Goal: Information Seeking & Learning: Check status

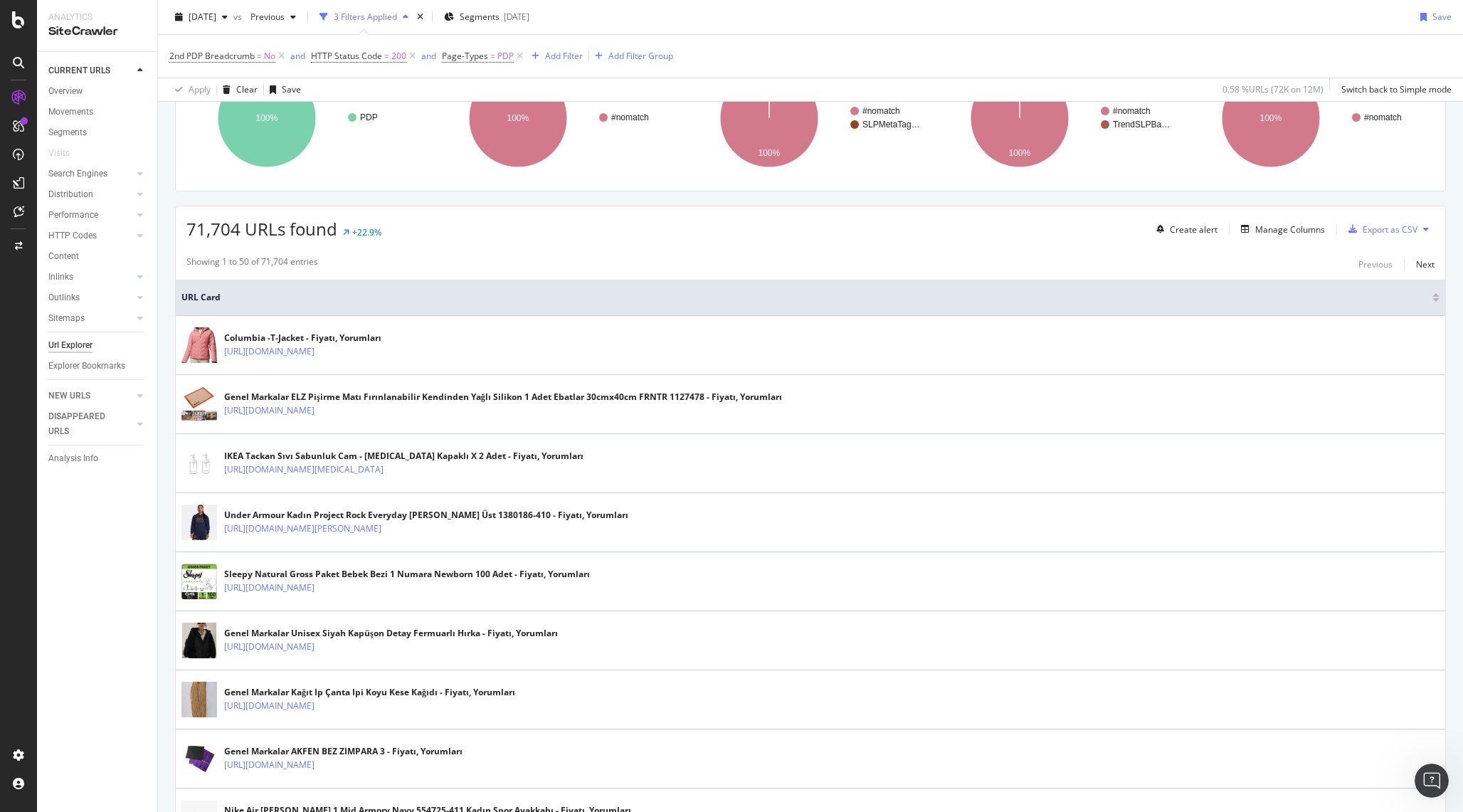
scroll to position [178, 0]
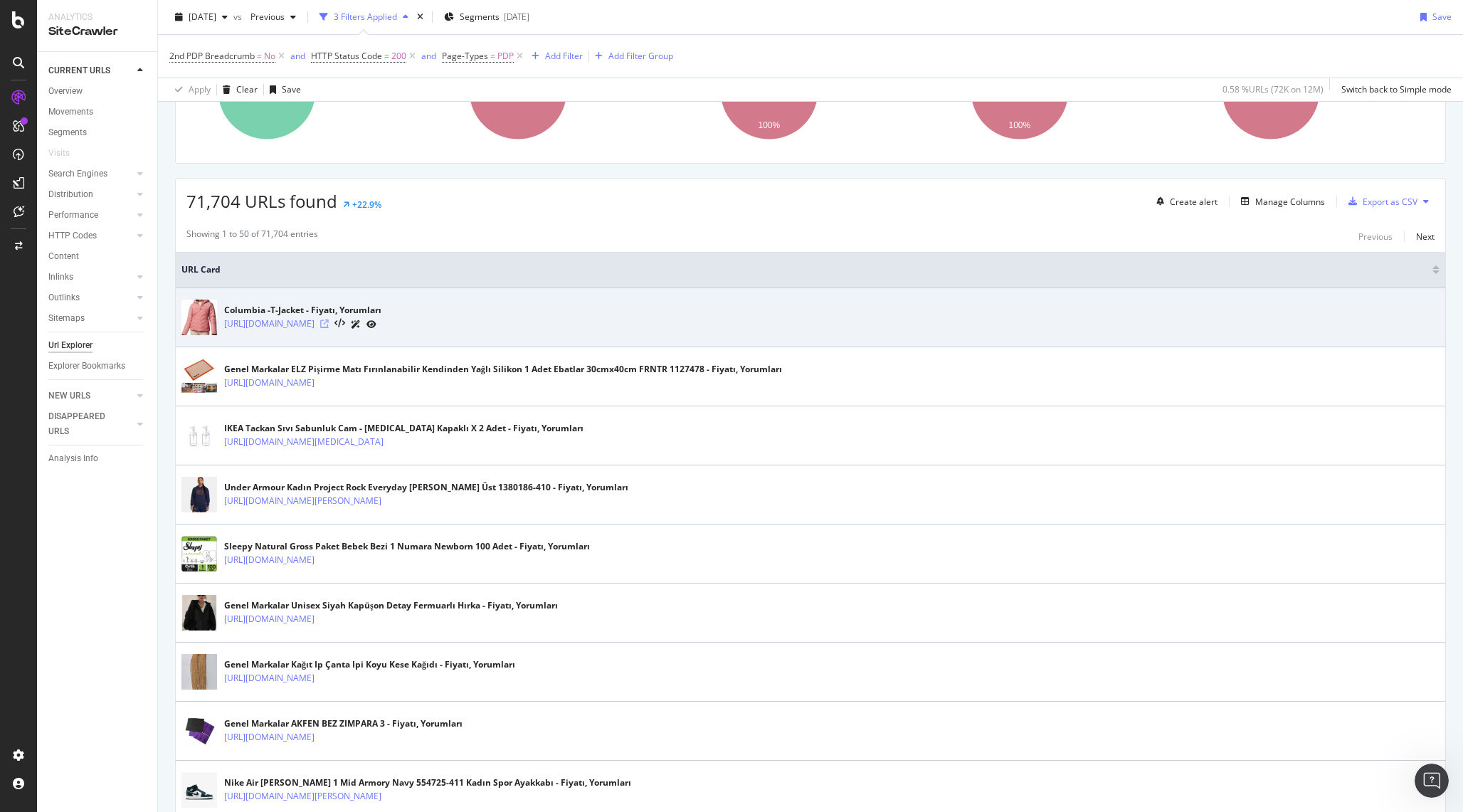
click at [329, 322] on icon at bounding box center [324, 323] width 8 height 8
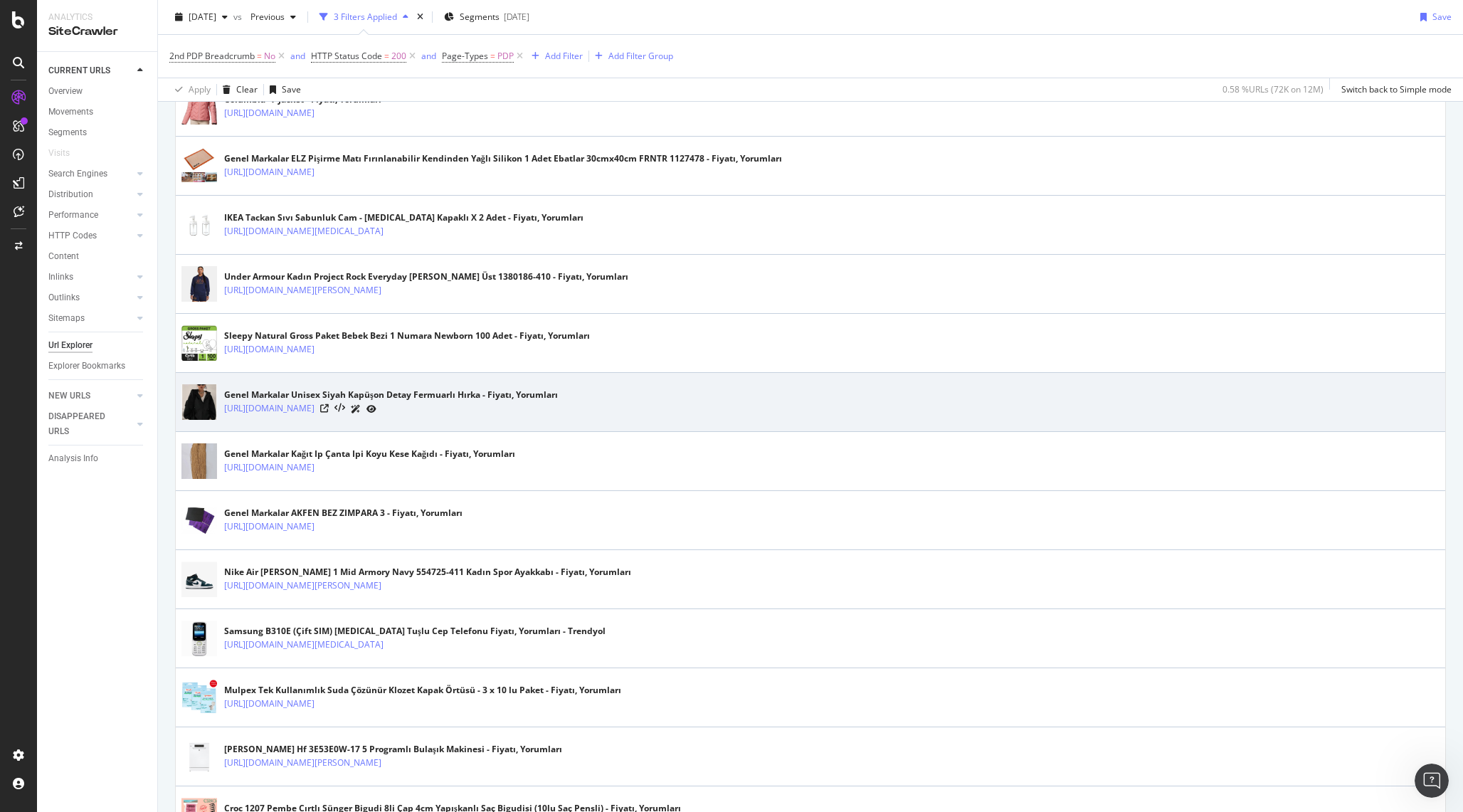
scroll to position [393, 0]
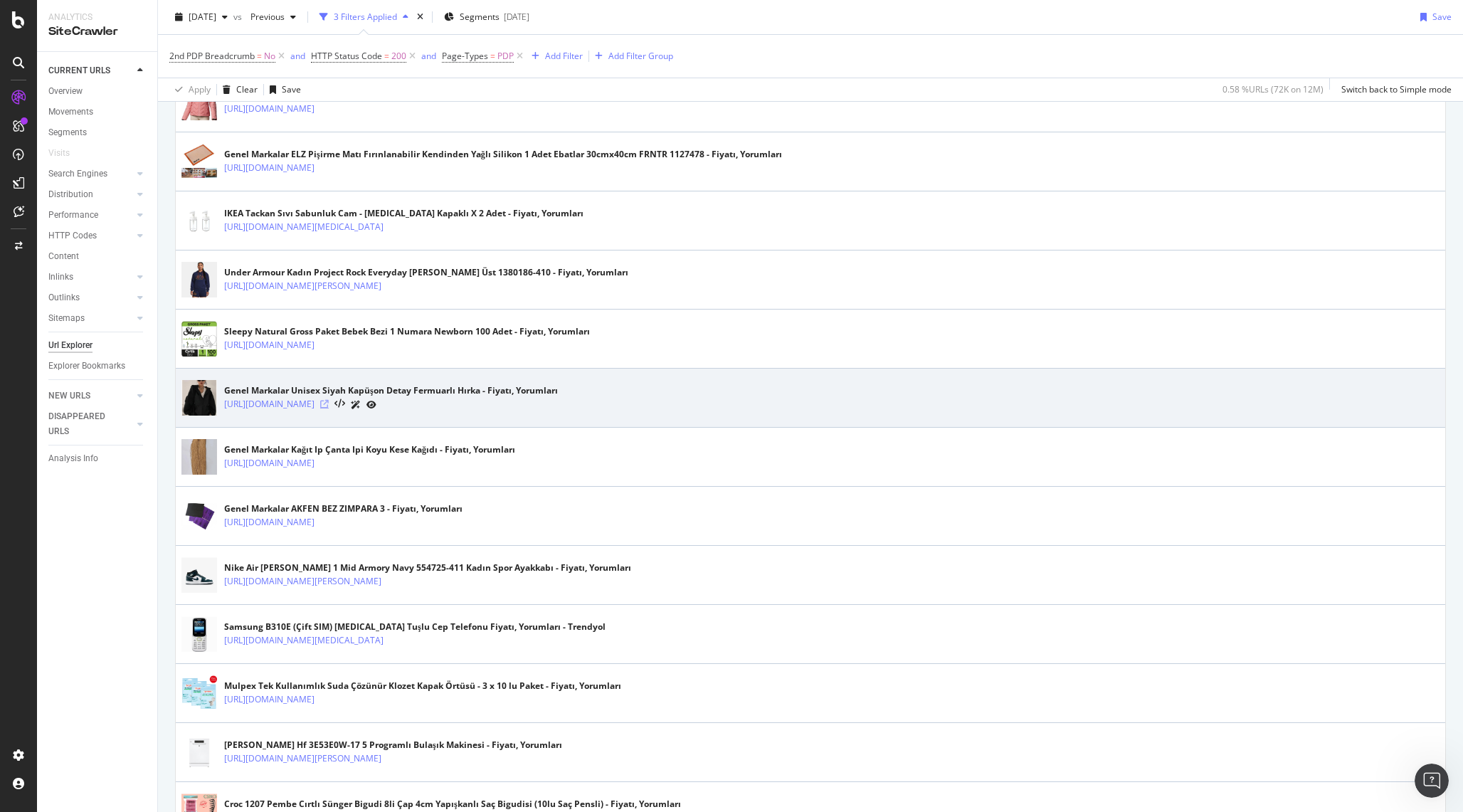
click at [329, 403] on icon at bounding box center [324, 404] width 8 height 8
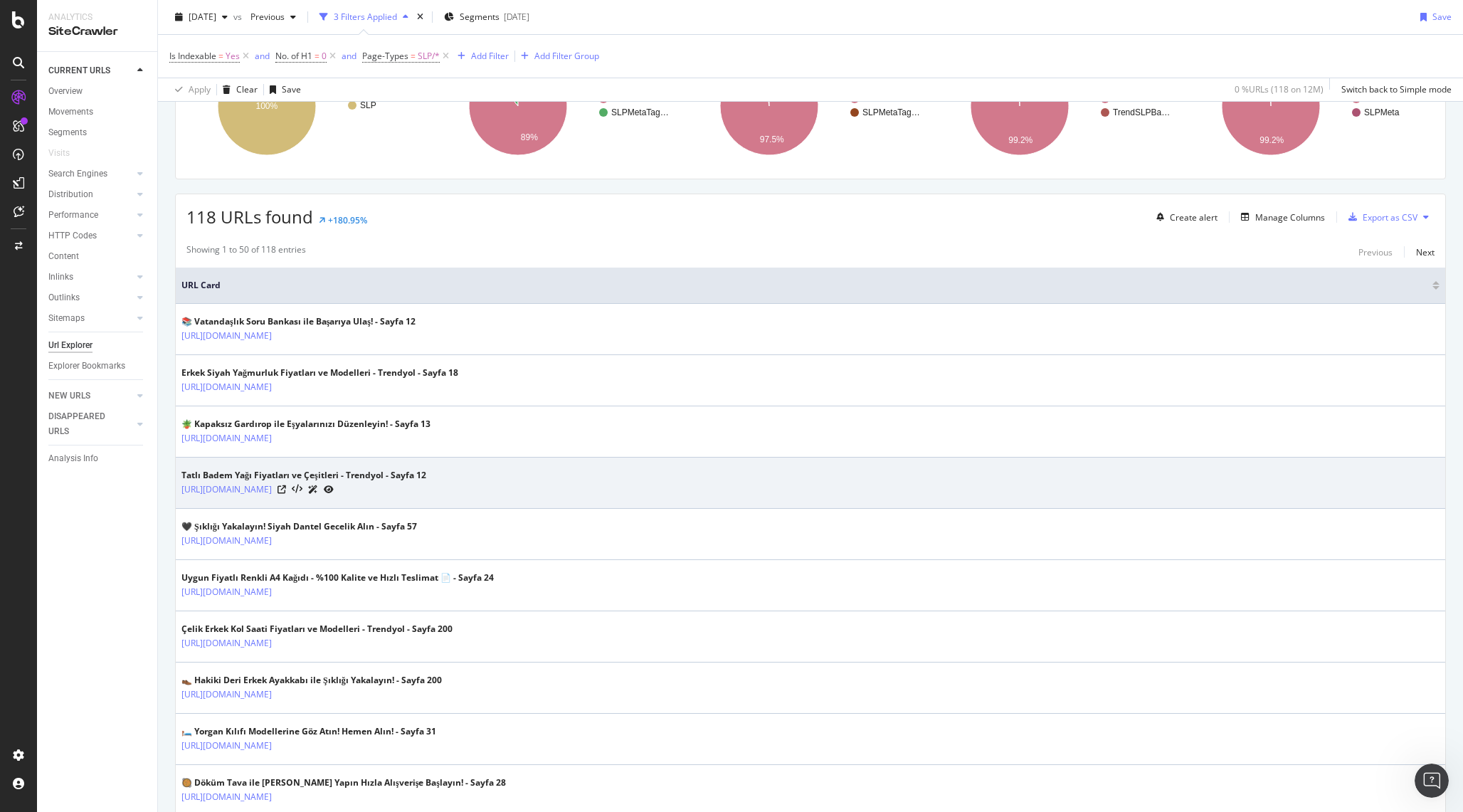
scroll to position [173, 0]
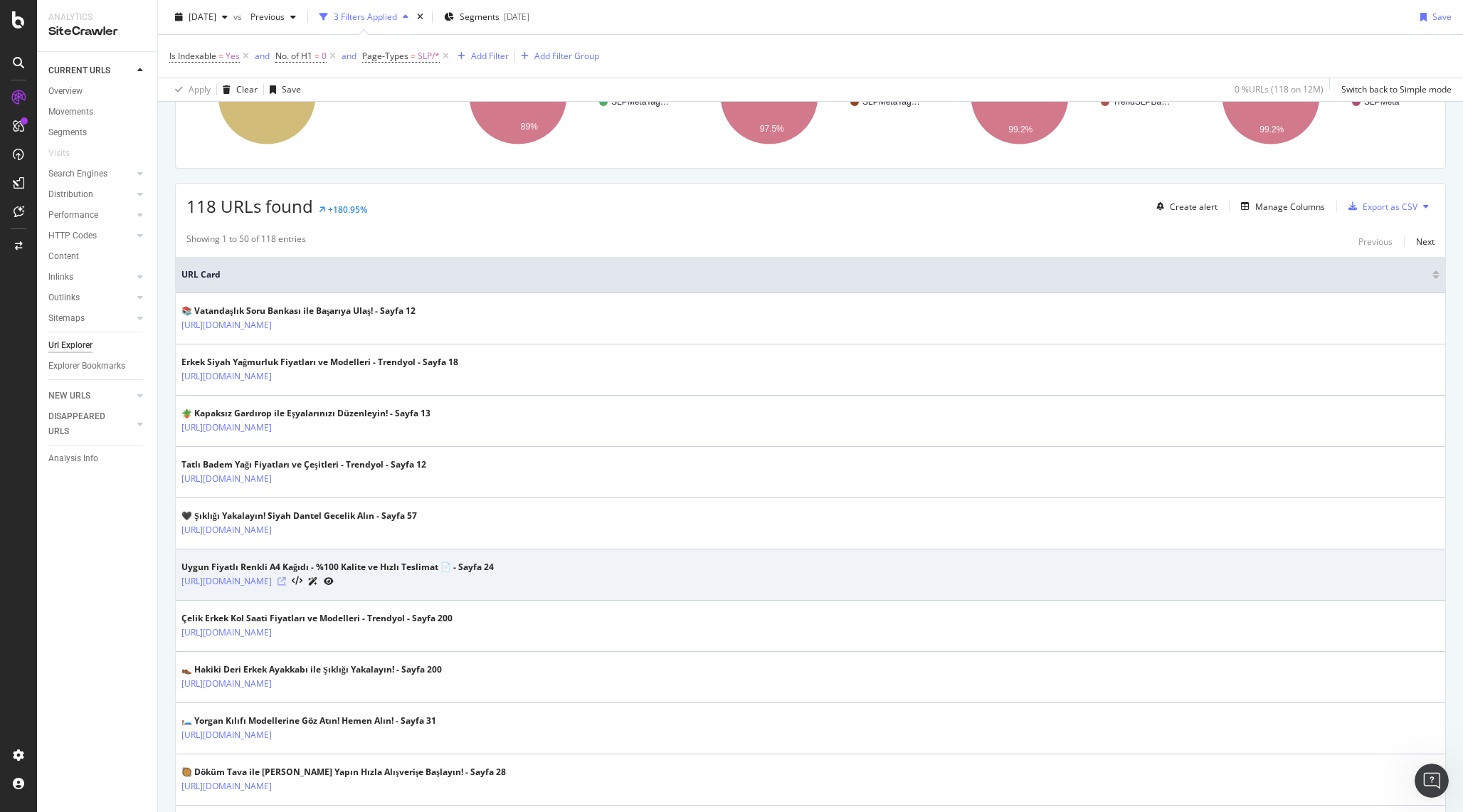
click at [286, 583] on icon at bounding box center [281, 582] width 8 height 8
